Goal: Information Seeking & Learning: Learn about a topic

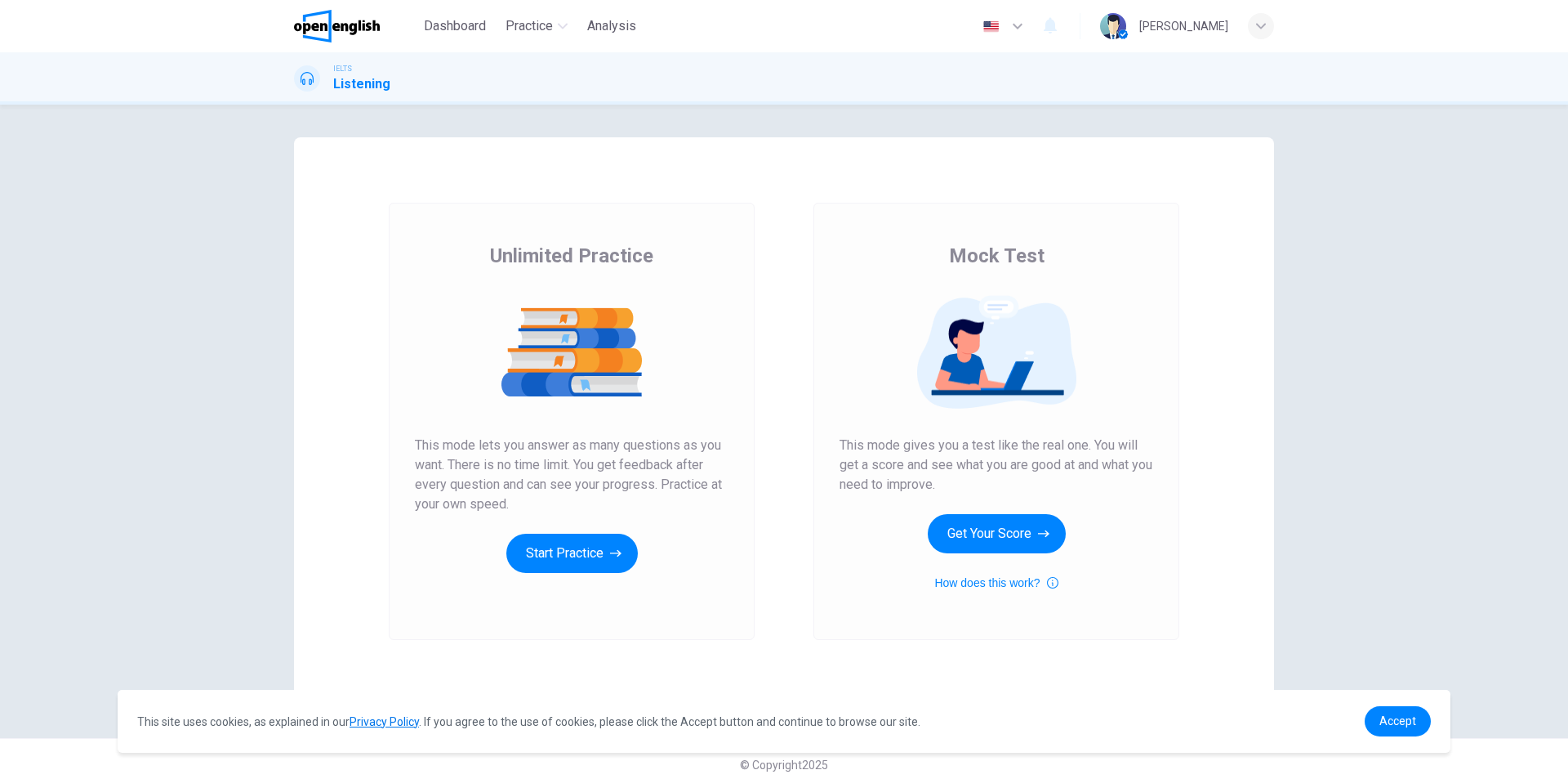
scroll to position [11, 0]
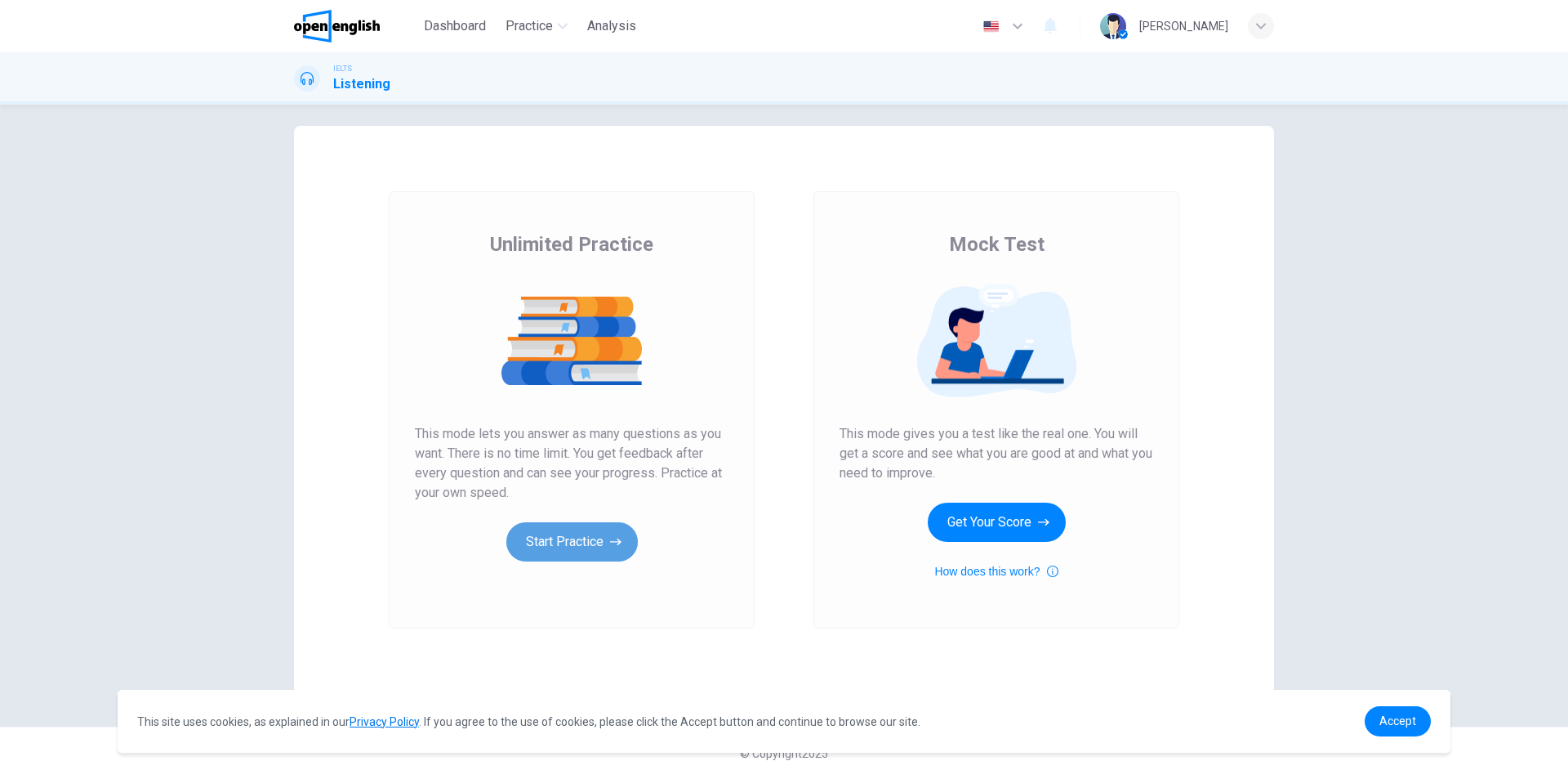
click at [588, 538] on button "Start Practice" at bounding box center [572, 541] width 132 height 40
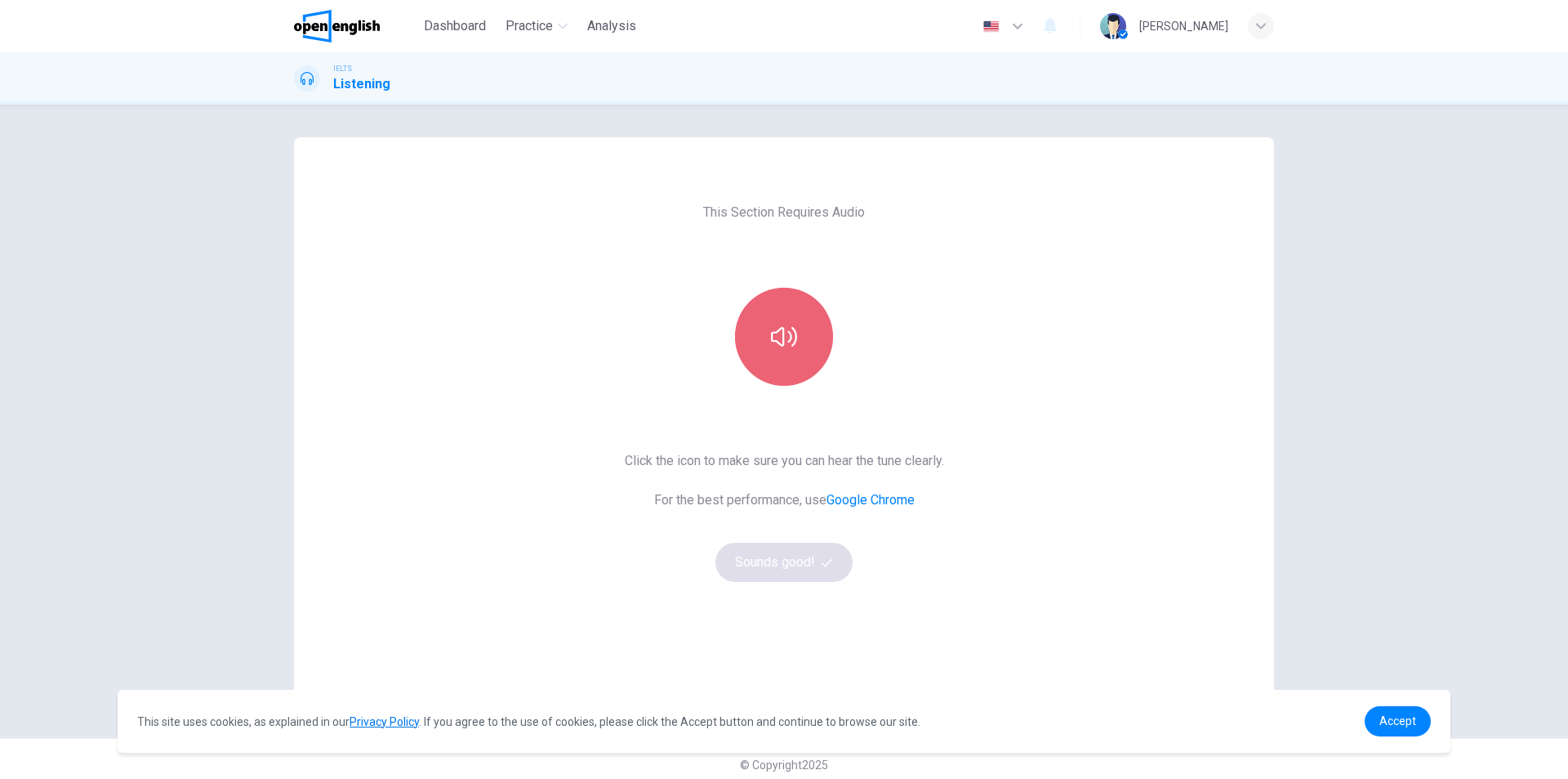
click at [771, 349] on icon "button" at bounding box center [784, 336] width 26 height 26
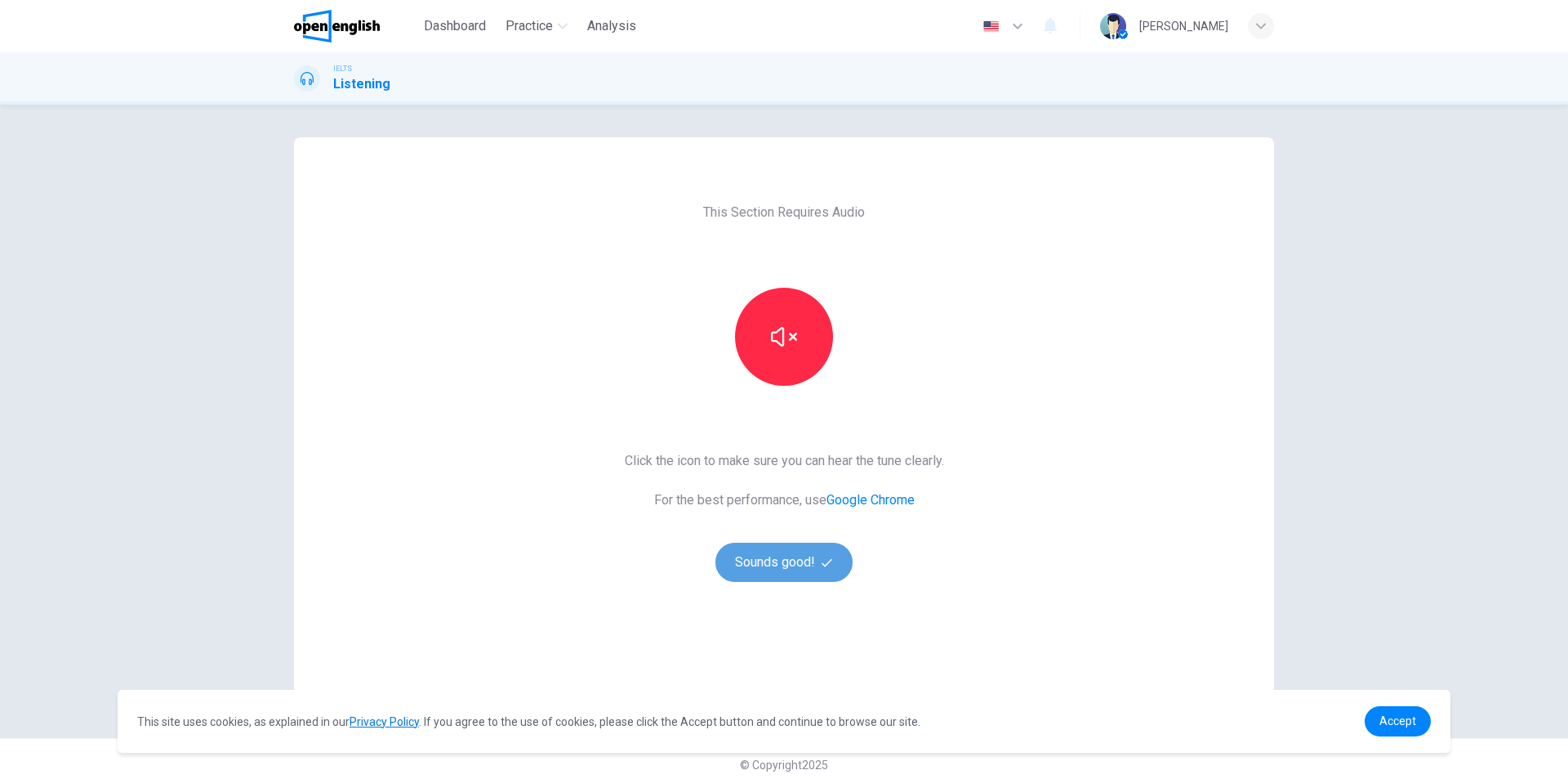
click at [772, 549] on button "Sounds good!" at bounding box center [784, 562] width 137 height 40
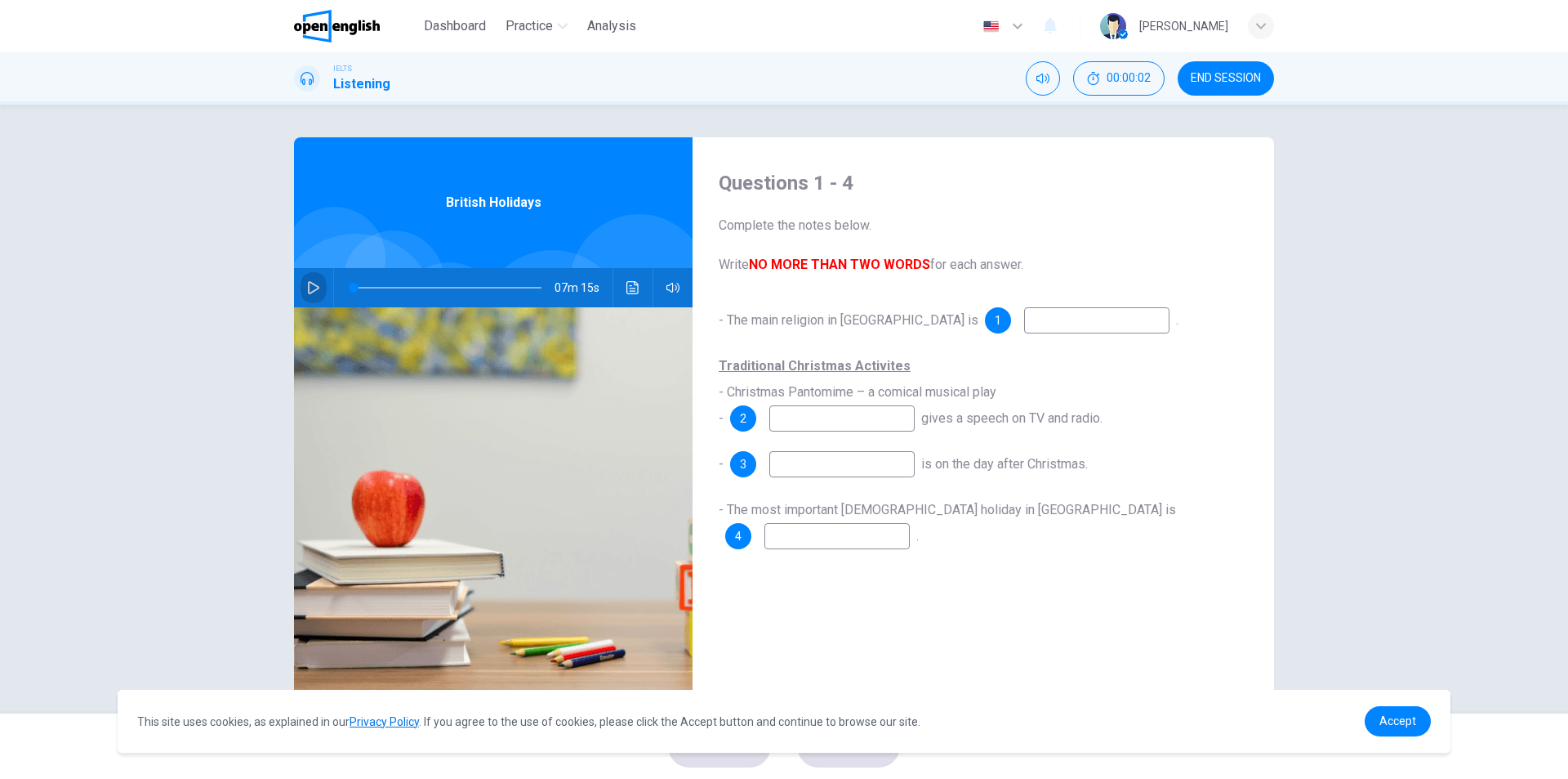
click at [306, 278] on button "button" at bounding box center [313, 287] width 26 height 40
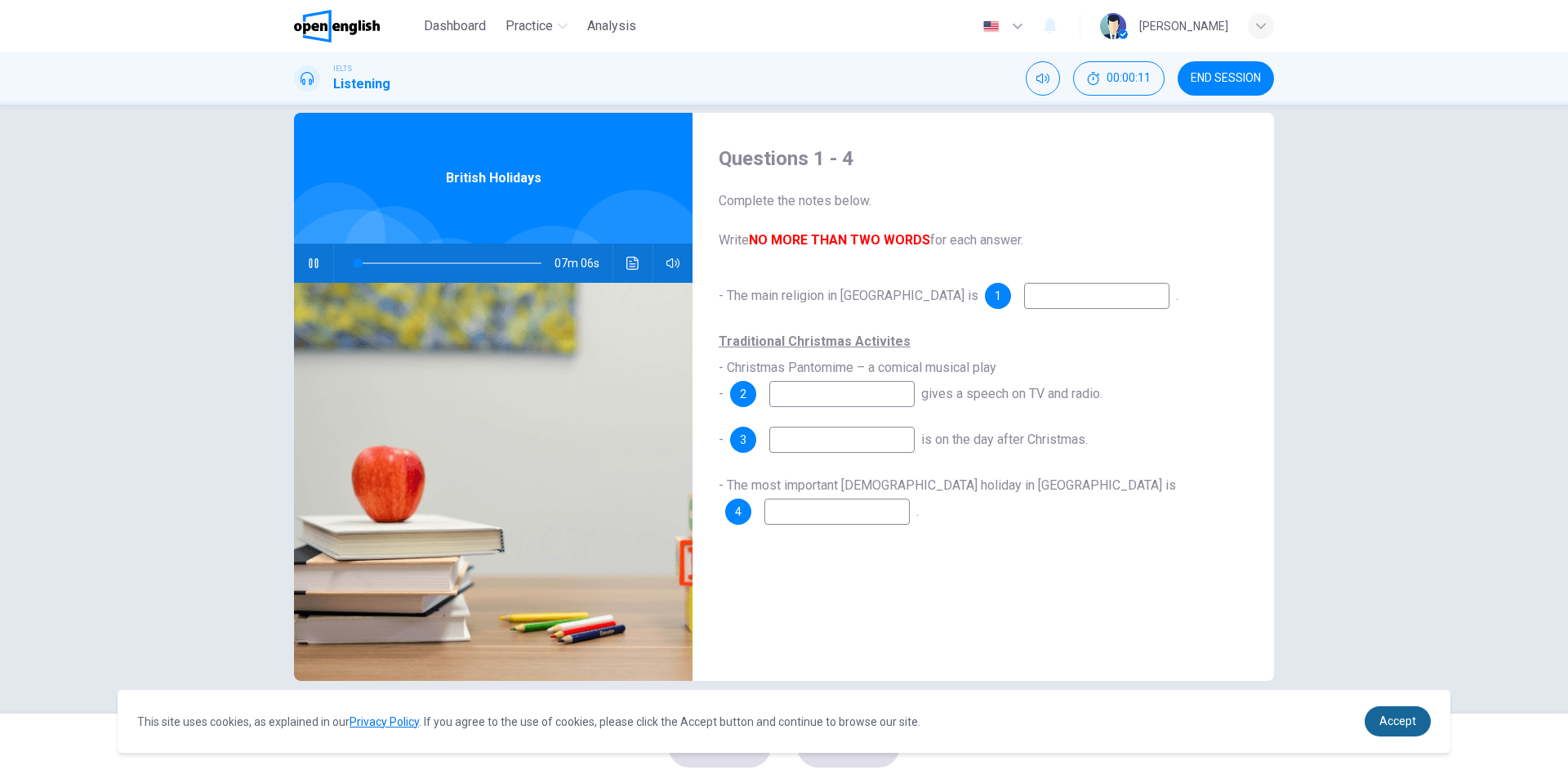
click at [1414, 721] on span "Accept" at bounding box center [1398, 720] width 37 height 13
click at [1025, 304] on input at bounding box center [1097, 296] width 146 height 26
click at [813, 389] on input at bounding box center [842, 394] width 146 height 26
click at [1404, 723] on span "Accept" at bounding box center [1398, 720] width 37 height 13
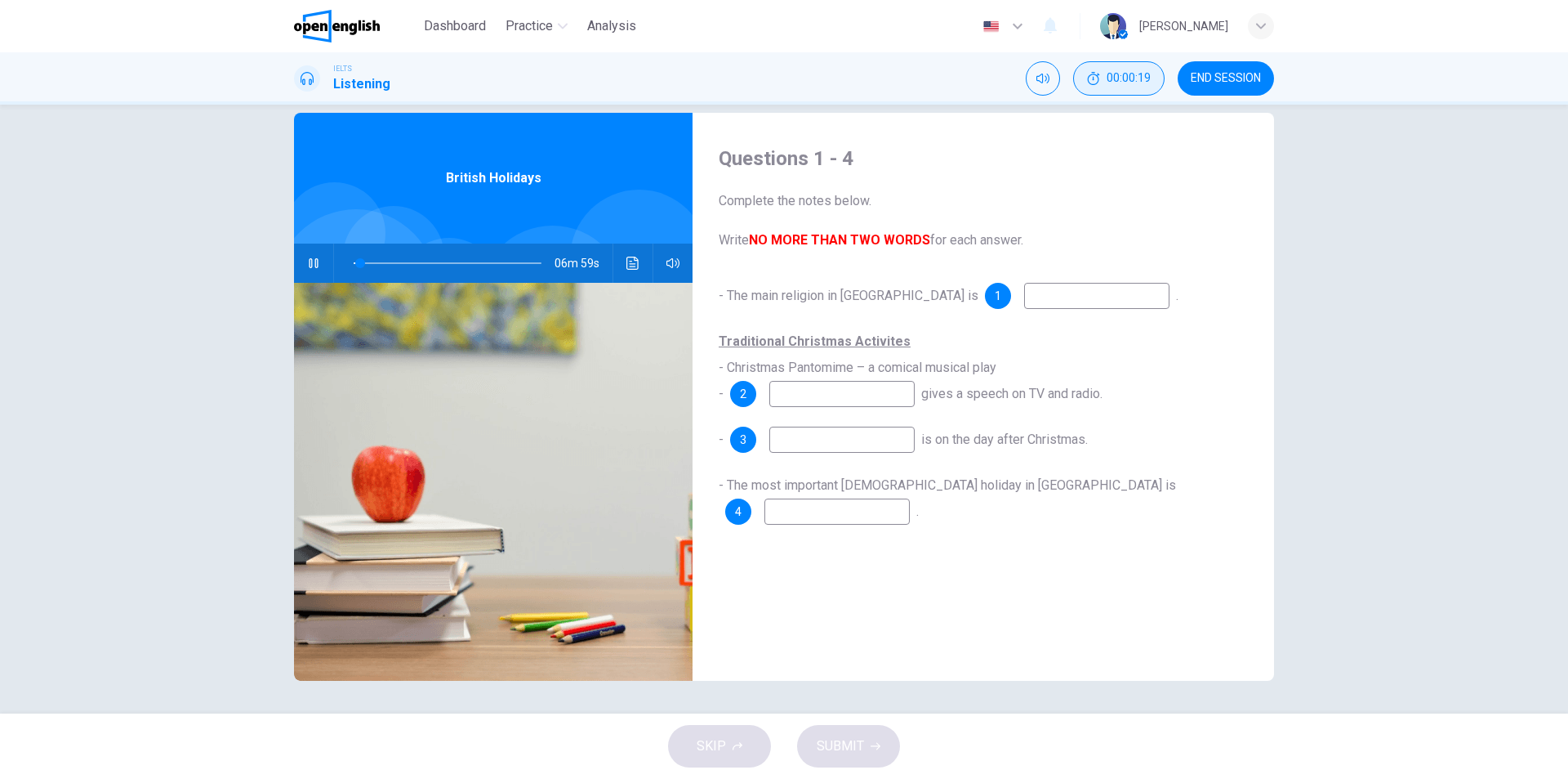
type input "*"
click at [1209, 68] on button "END SESSION" at bounding box center [1226, 78] width 97 height 34
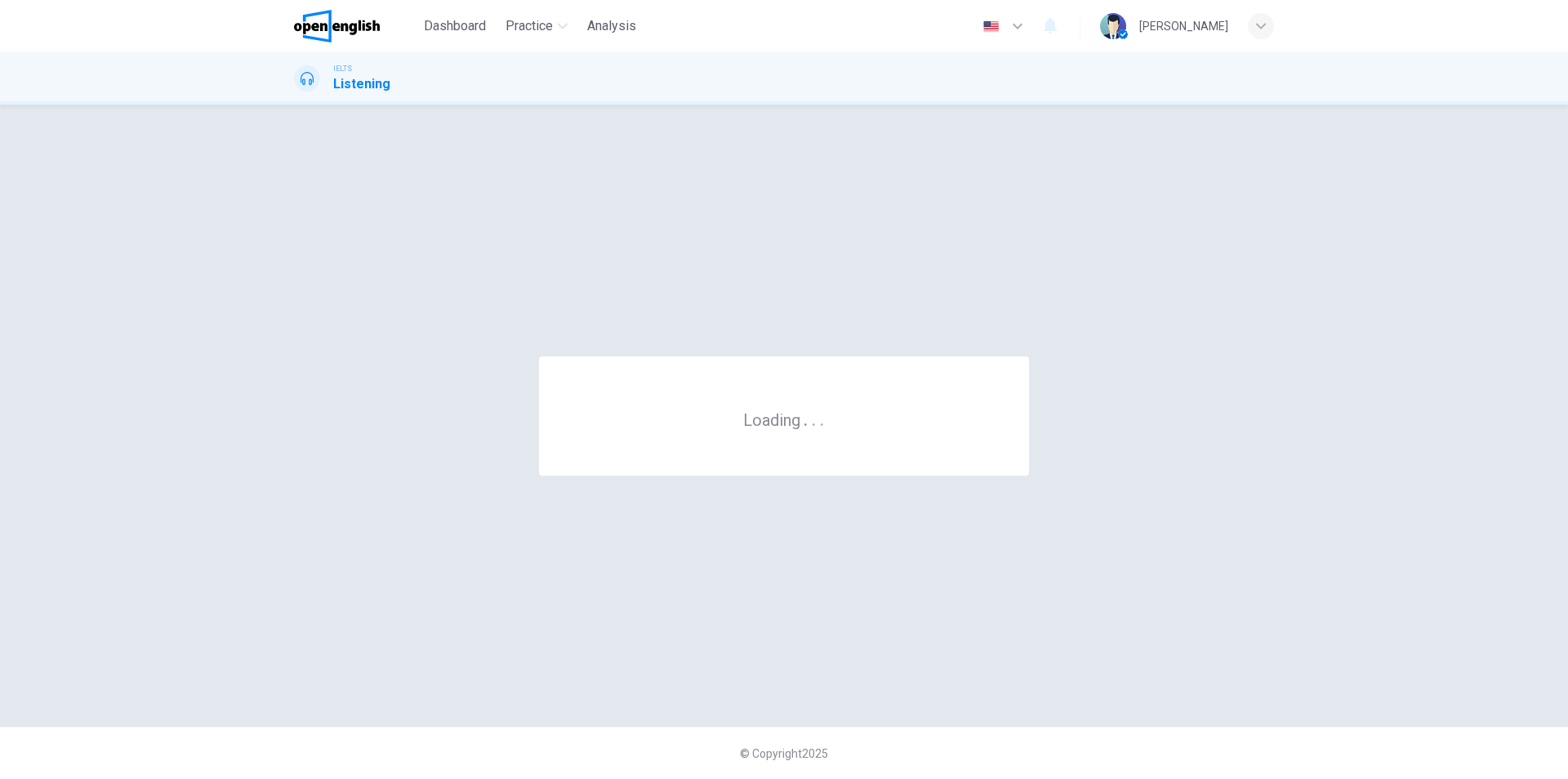
scroll to position [0, 0]
